Goal: Submit feedback/report problem: Submit feedback/report problem

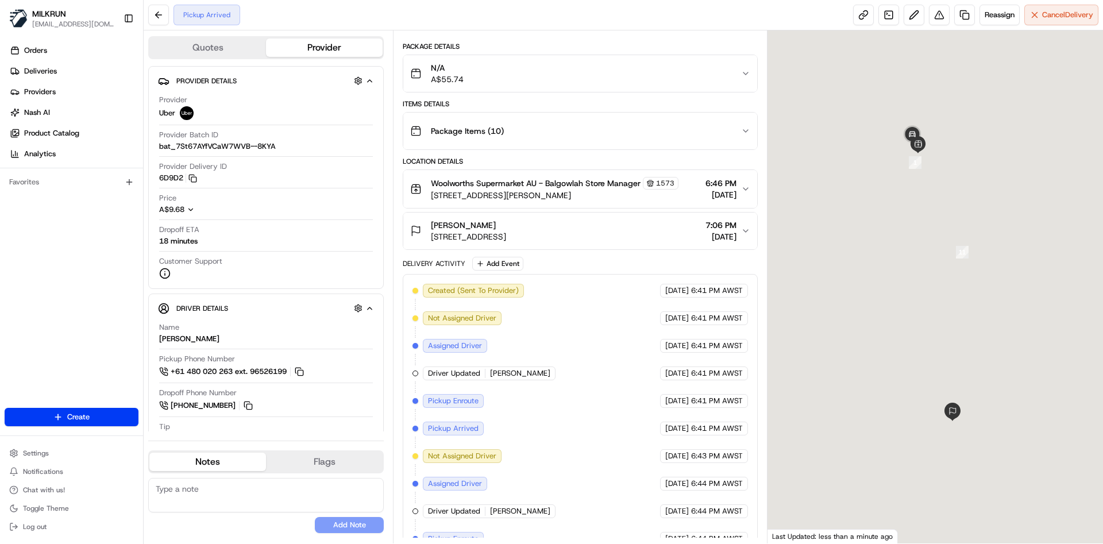
scroll to position [152, 0]
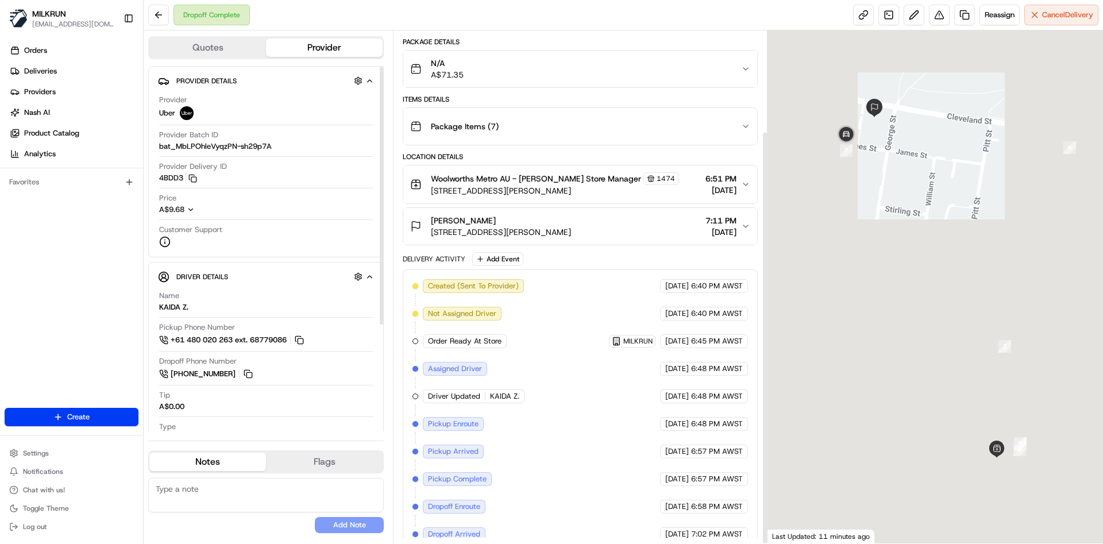
scroll to position [125, 0]
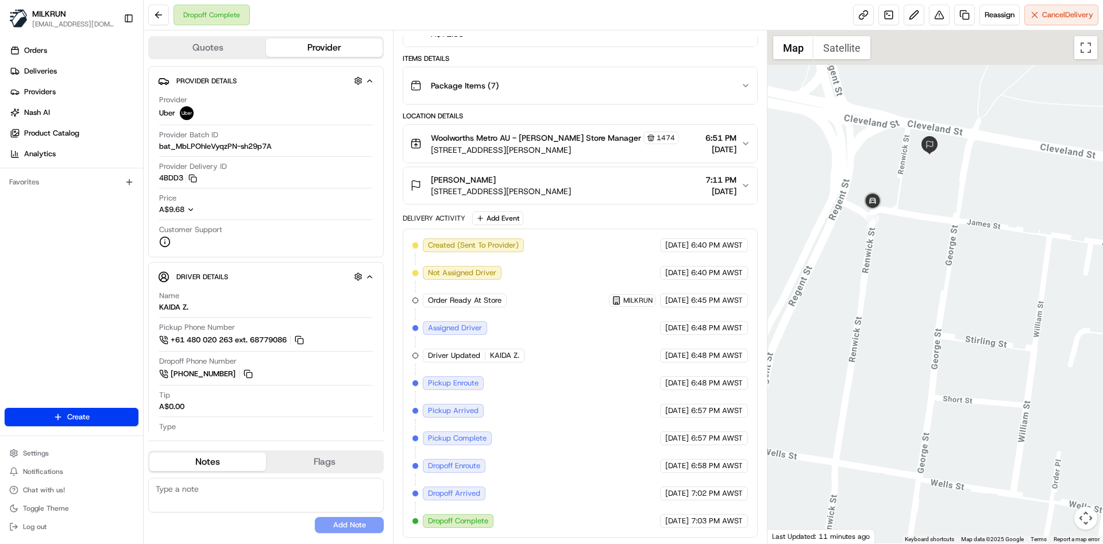
drag, startPoint x: 872, startPoint y: 164, endPoint x: 926, endPoint y: 232, distance: 87.1
click at [926, 232] on div at bounding box center [936, 286] width 336 height 513
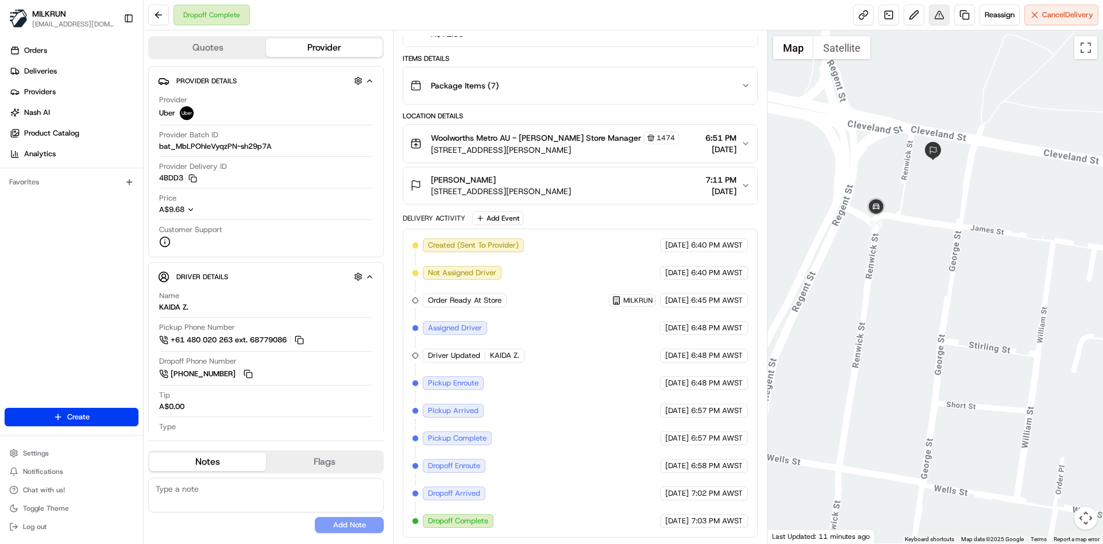
click at [933, 16] on button at bounding box center [939, 15] width 21 height 21
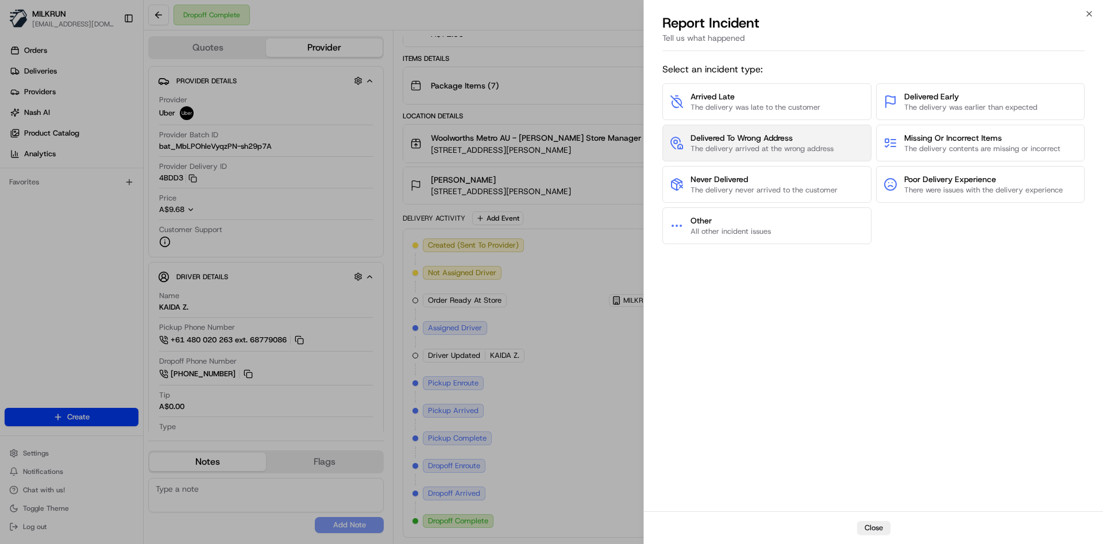
click at [798, 145] on span "The delivery arrived at the wrong address" at bounding box center [762, 149] width 143 height 10
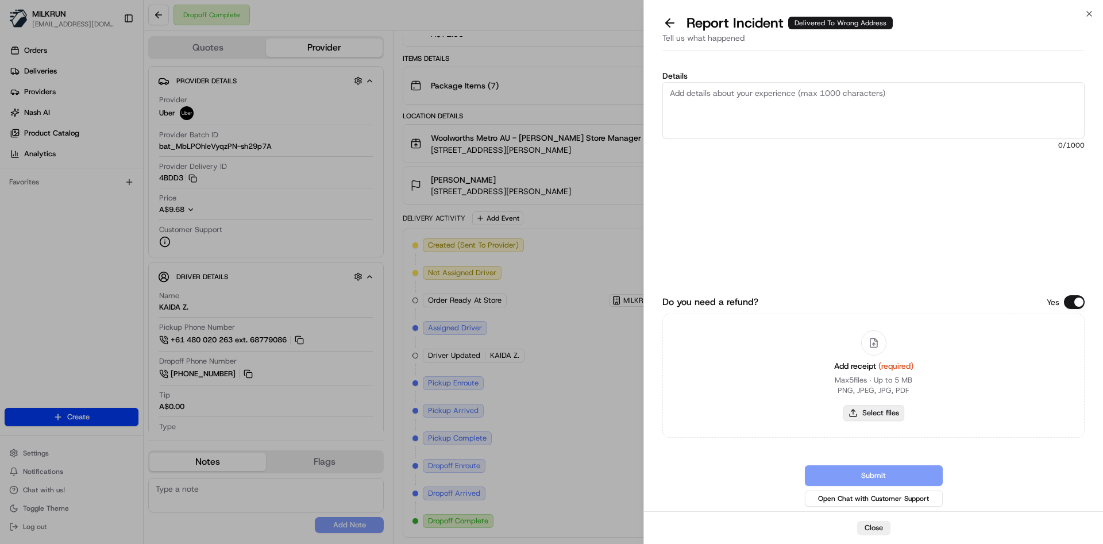
click at [896, 414] on button "Select files" at bounding box center [874, 413] width 61 height 16
type input "C:\fakepath\Rose A.png"
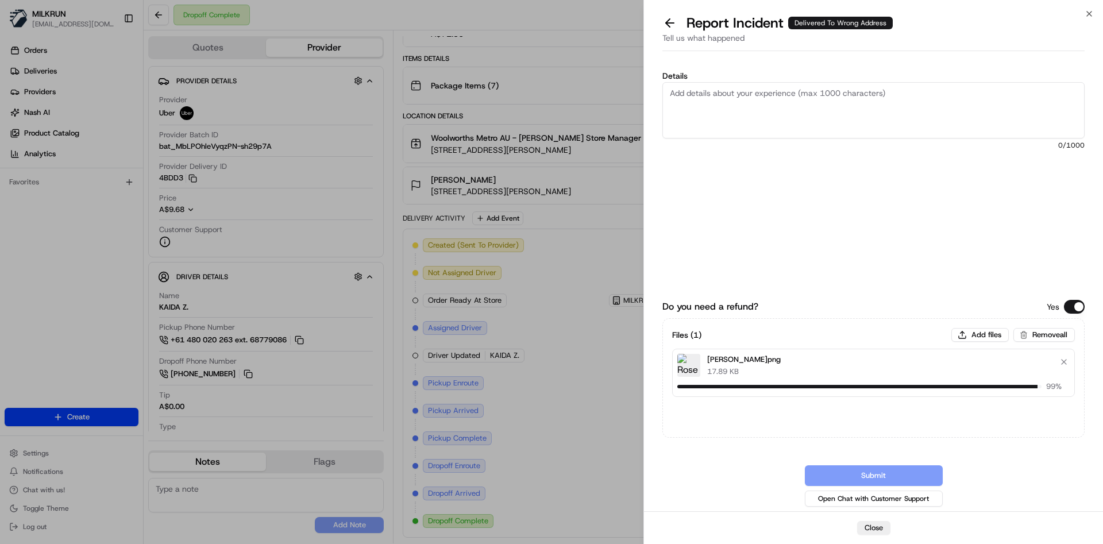
click at [717, 102] on textarea "Details" at bounding box center [874, 110] width 422 height 56
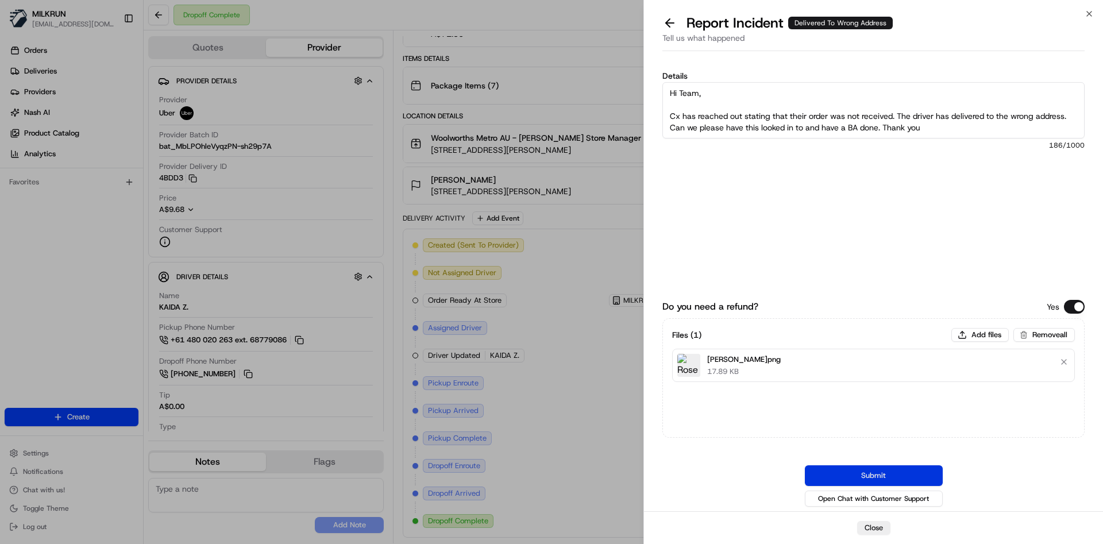
type textarea "Hi Team, Cx has reached out stating that their order was not received. The driv…"
click at [866, 471] on button "Submit" at bounding box center [874, 475] width 138 height 21
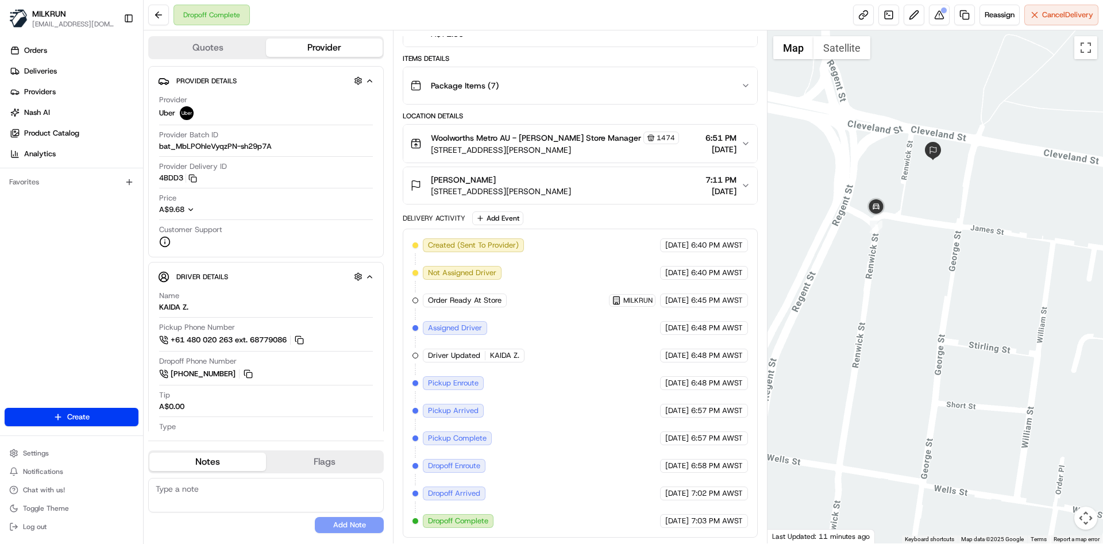
click at [583, 265] on div "Created (Sent To Provider) Uber 21/08/2025 6:40 PM AWST Not Assigned Driver Ube…" at bounding box center [580, 383] width 335 height 290
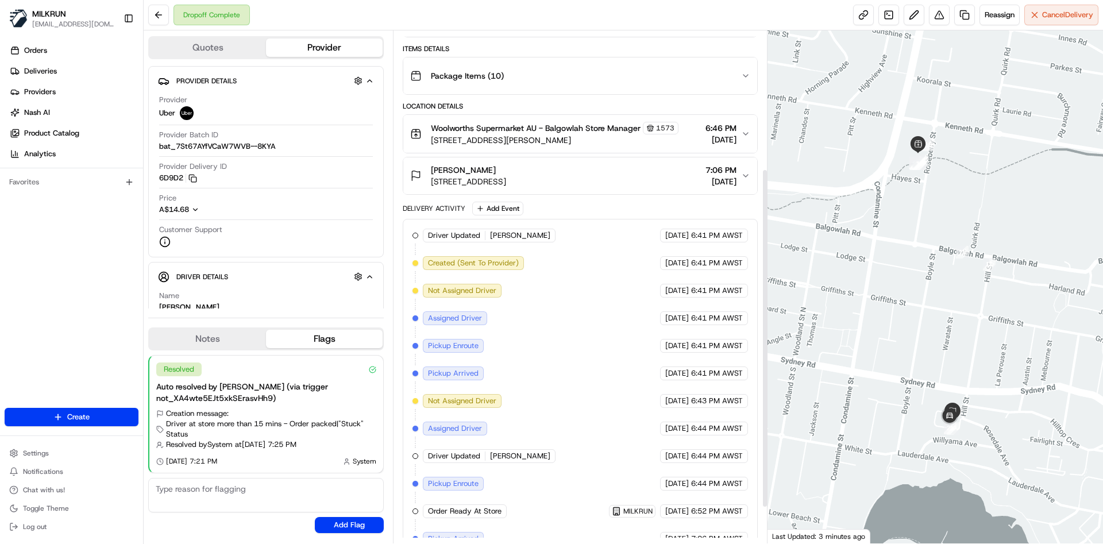
scroll to position [263, 0]
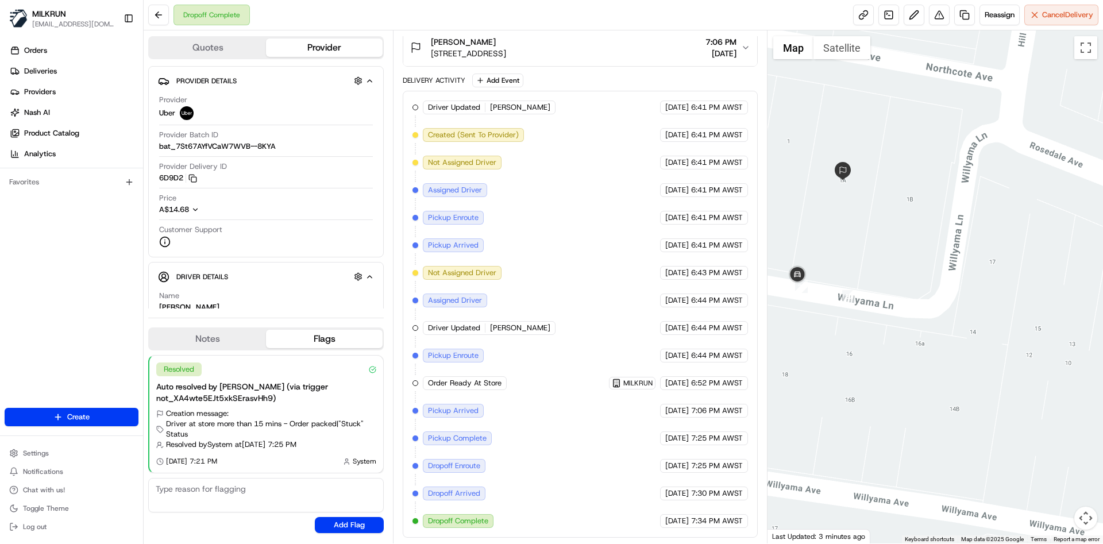
drag, startPoint x: 879, startPoint y: 393, endPoint x: 937, endPoint y: 405, distance: 59.7
click at [937, 405] on div at bounding box center [936, 286] width 336 height 513
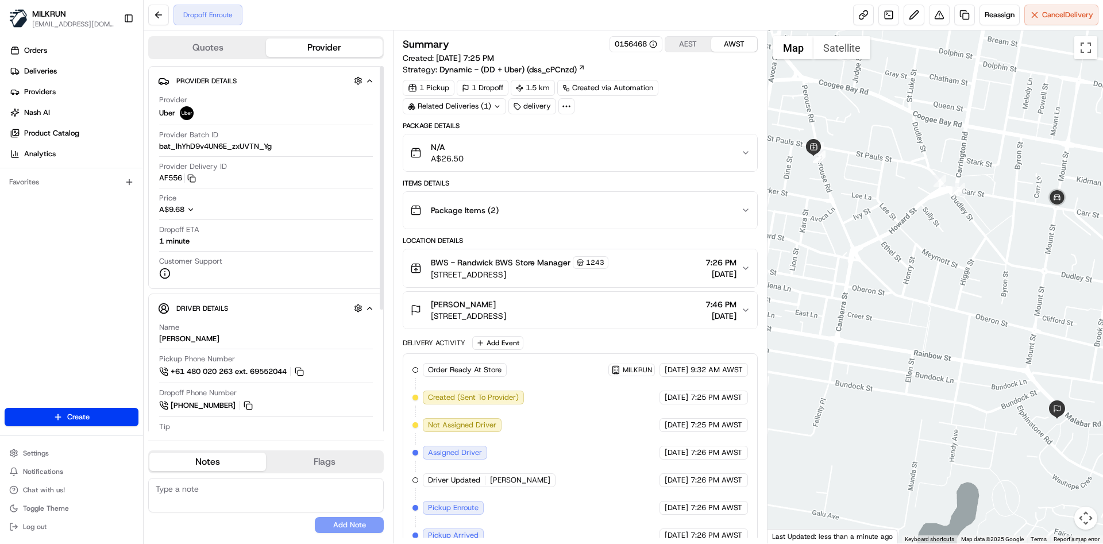
scroll to position [70, 0]
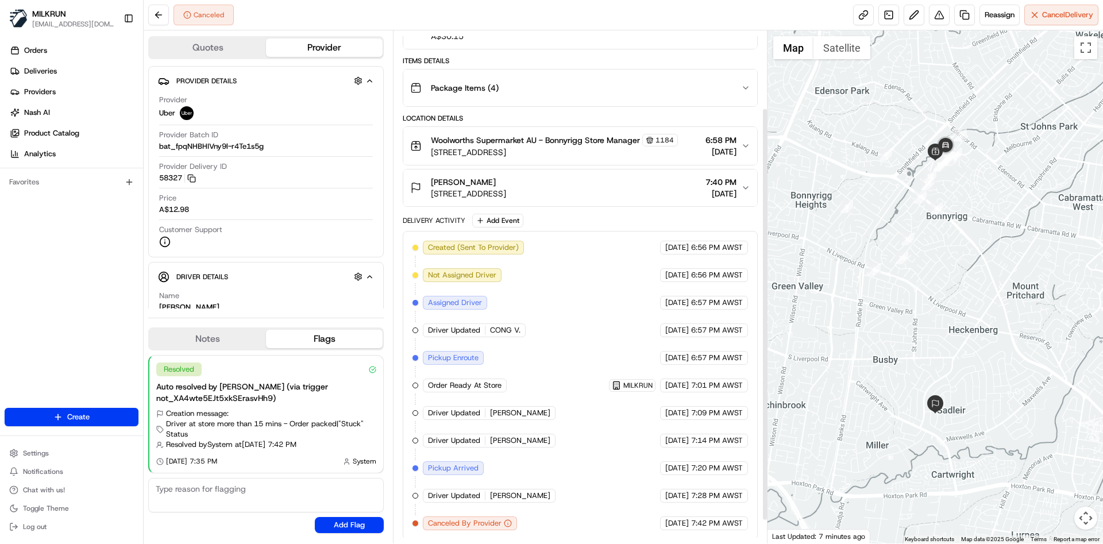
scroll to position [125, 0]
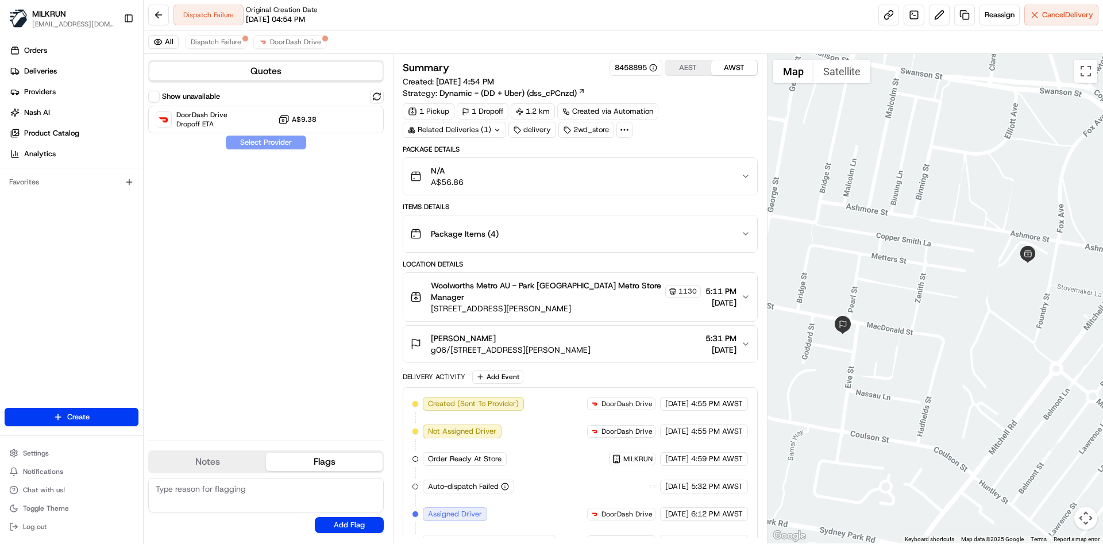
scroll to position [352, 0]
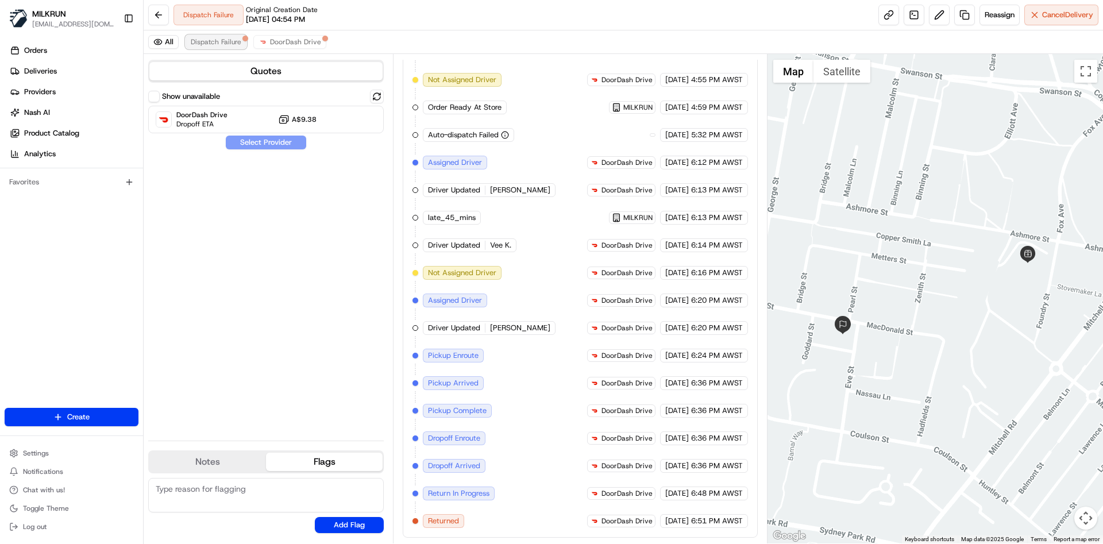
click at [229, 46] on span "Dispatch Failure" at bounding box center [216, 41] width 51 height 9
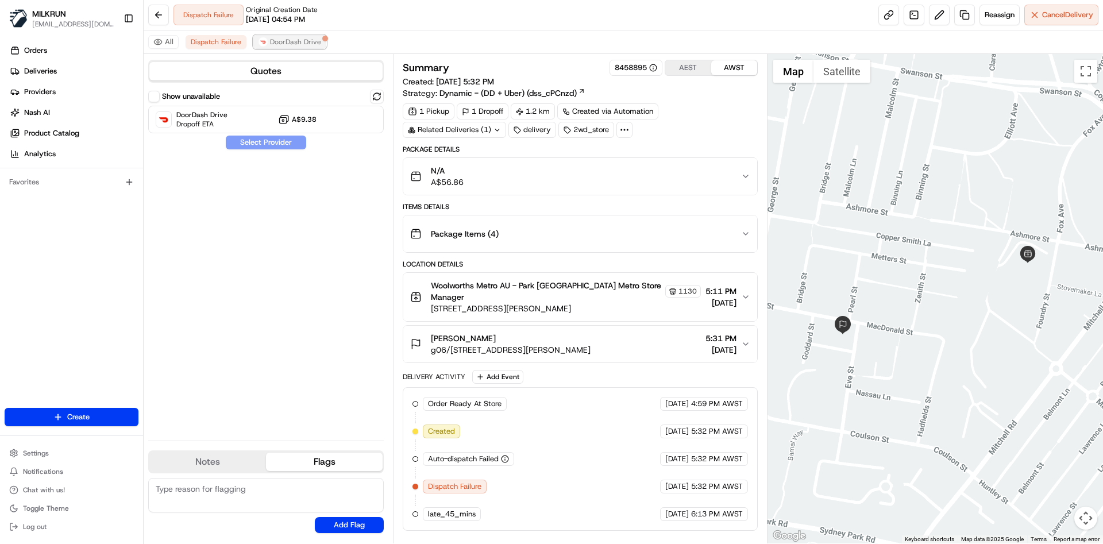
click at [290, 36] on button "DoorDash Drive" at bounding box center [289, 42] width 73 height 14
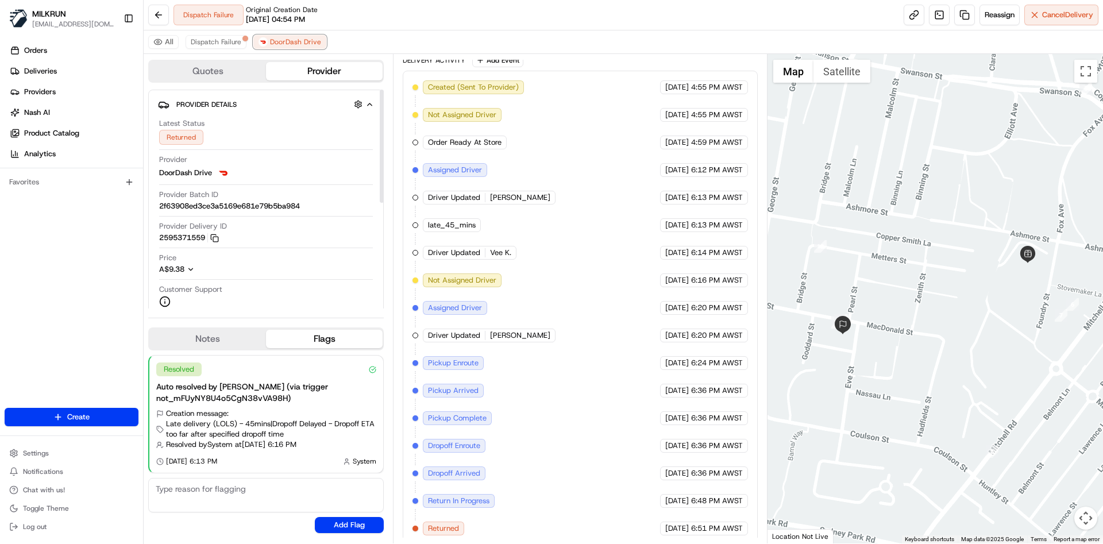
scroll to position [324, 0]
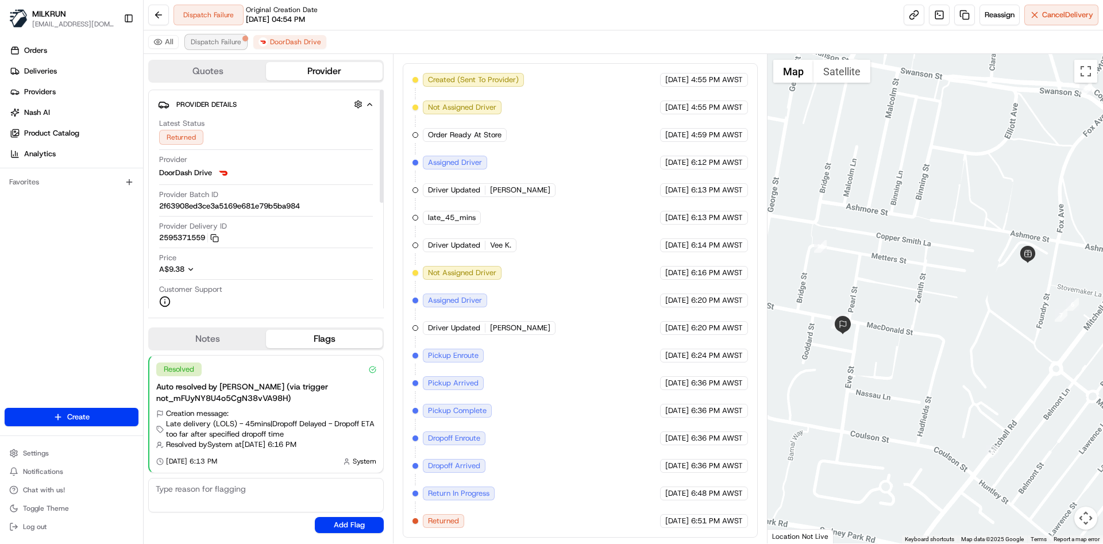
click at [215, 37] on span "Dispatch Failure" at bounding box center [216, 41] width 51 height 9
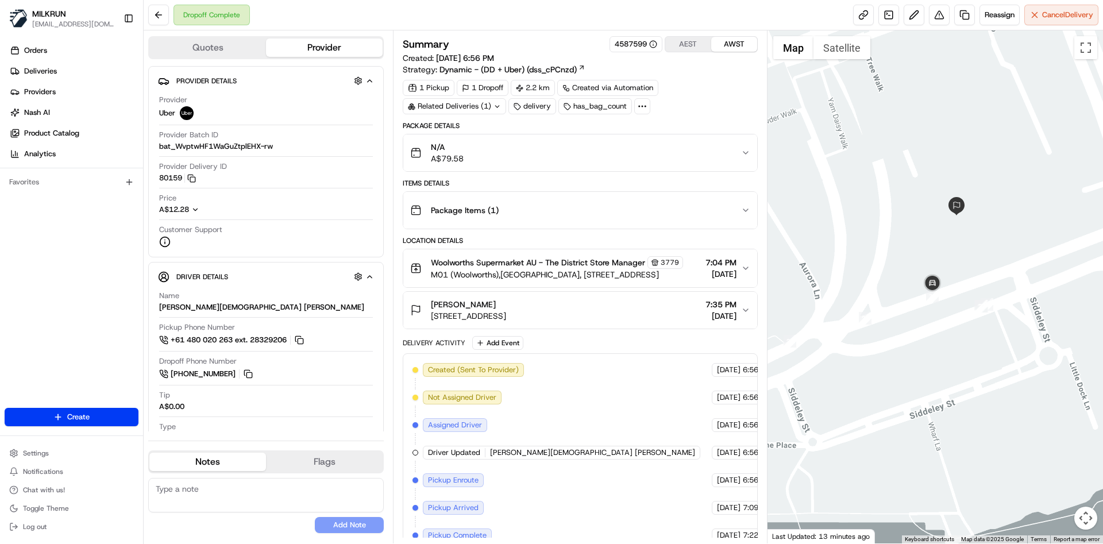
drag, startPoint x: 1080, startPoint y: 334, endPoint x: 950, endPoint y: 347, distance: 129.9
click at [950, 347] on div at bounding box center [936, 286] width 336 height 513
click at [942, 9] on button at bounding box center [939, 15] width 21 height 21
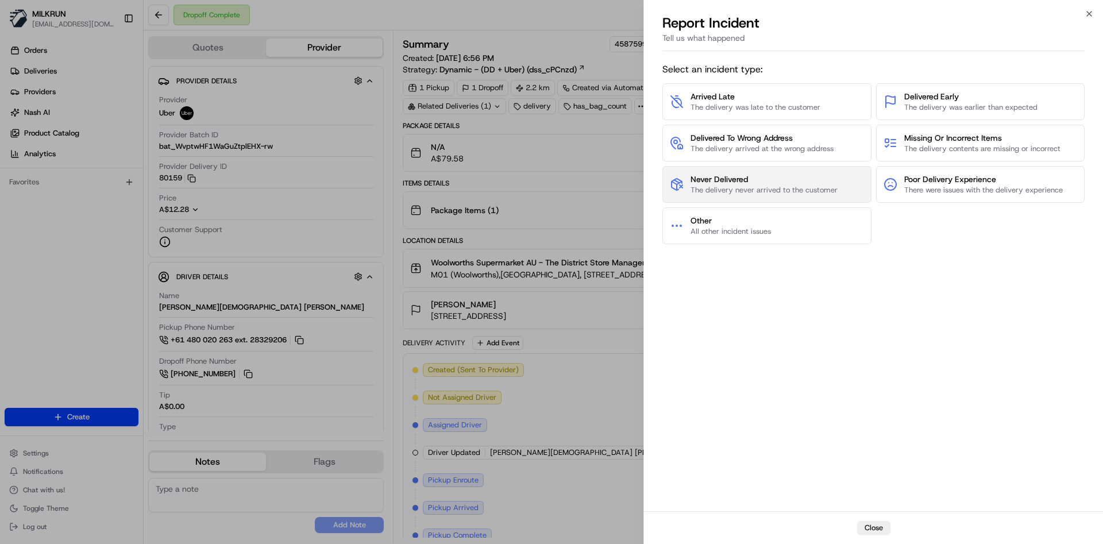
click at [818, 172] on button "Never Delivered The delivery never arrived to the customer" at bounding box center [767, 184] width 209 height 37
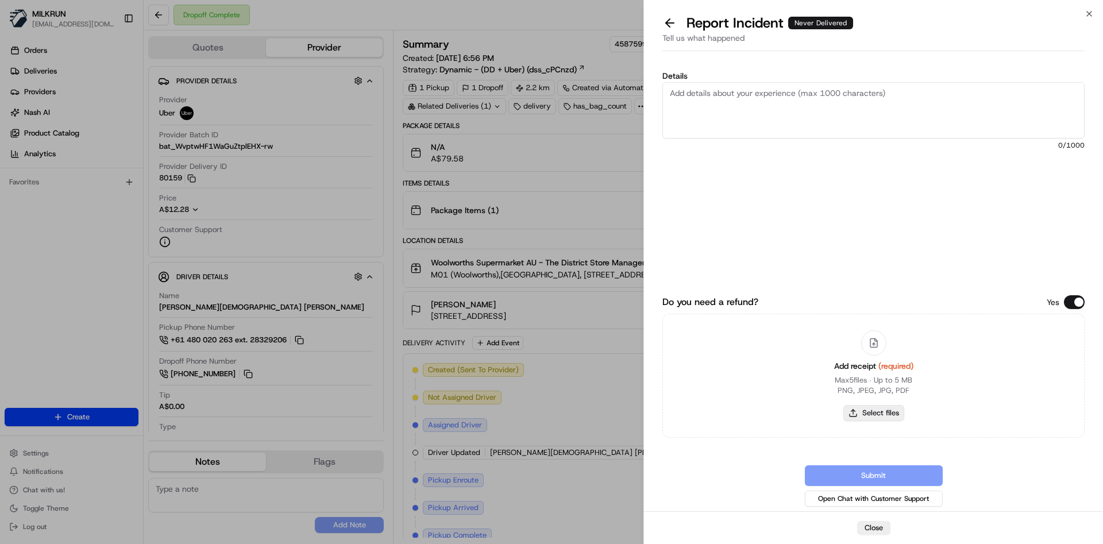
click at [880, 415] on button "Select files" at bounding box center [874, 413] width 61 height 16
type input "C:\fakepath\Natasha N.png"
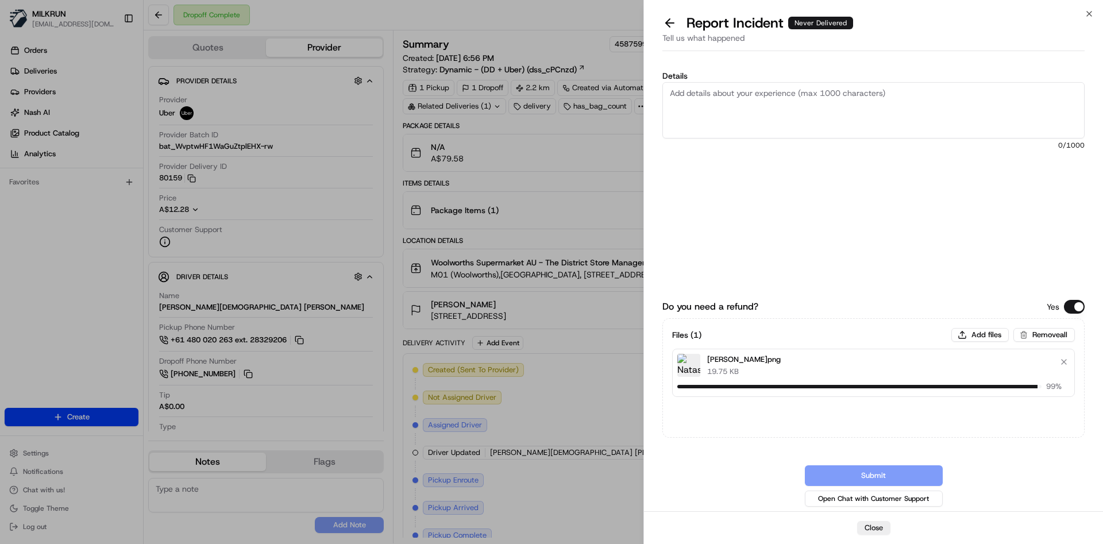
click at [715, 98] on textarea "Details" at bounding box center [874, 110] width 422 height 56
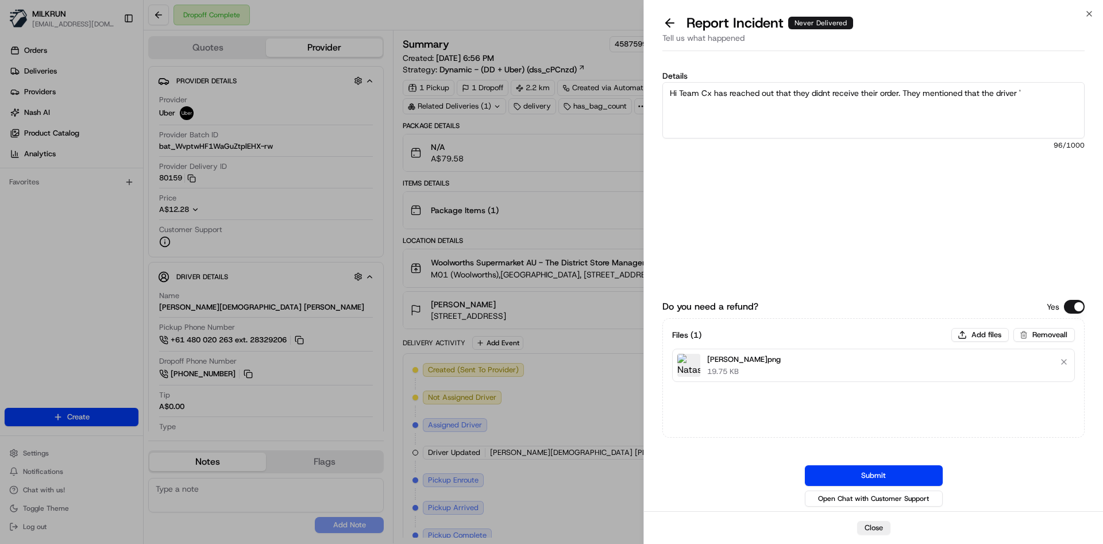
paste textarea "driver claimed the grocery has been delivered and disappeared. He won’t pick up…"
drag, startPoint x: 1020, startPoint y: 93, endPoint x: 1000, endPoint y: 95, distance: 19.6
click at [1000, 95] on textarea "Hi Team Cx has reached out that they didnt receive their order. They mentioned …" at bounding box center [874, 110] width 422 height 56
click at [990, 94] on textarea "Hi Team Cx has reached out that they didnt receive their order. They mentioned …" at bounding box center [874, 110] width 422 height 56
click at [970, 105] on textarea "Hi Team Cx has reached out that they didnt receive their order. They mentioned …" at bounding box center [874, 110] width 422 height 56
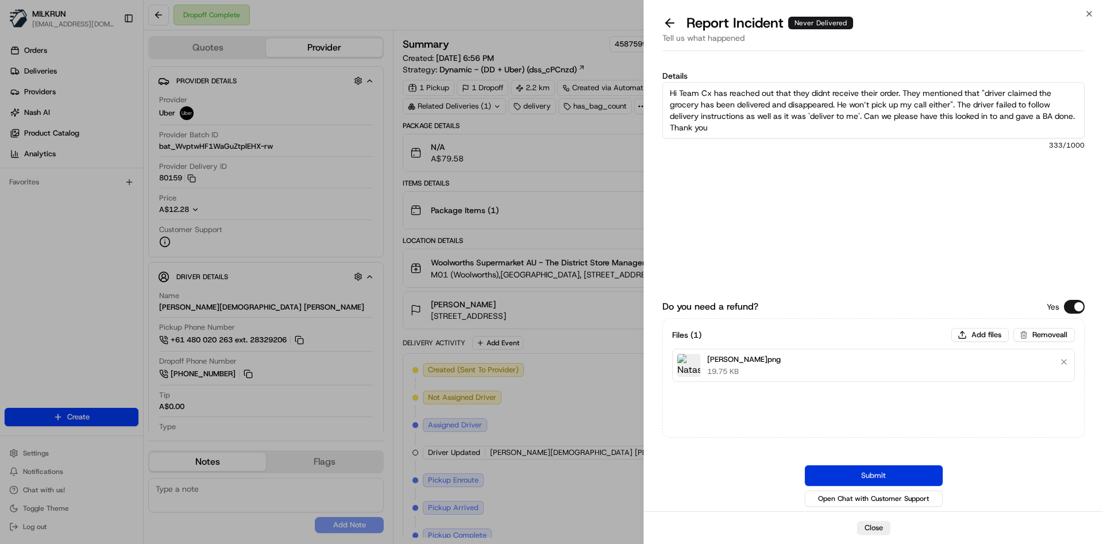
type textarea "Hi Team Cx has reached out that they didnt receive their order. They mentioned …"
click at [882, 470] on button "Submit" at bounding box center [874, 475] width 138 height 21
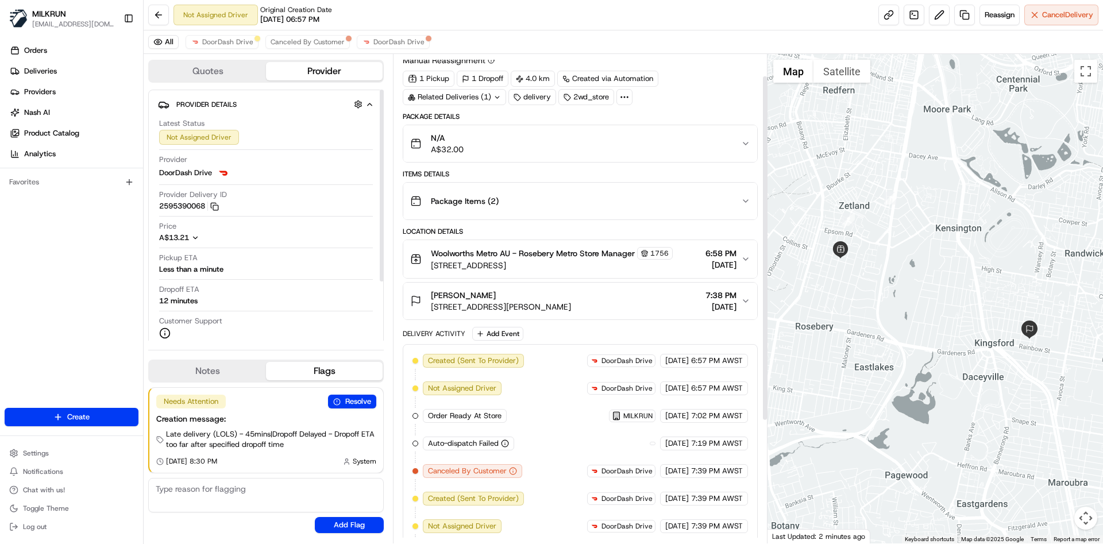
scroll to position [31, 0]
